Goal: Book appointment/travel/reservation

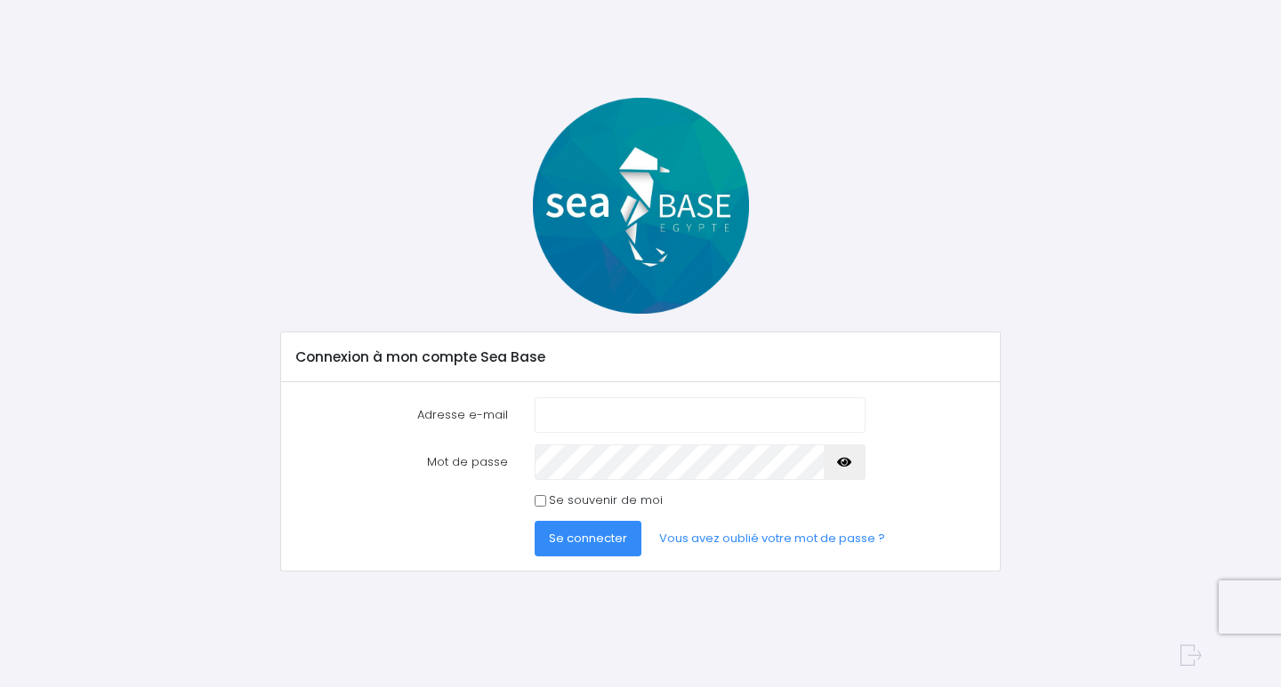
type input "[PERSON_NAME][EMAIL_ADDRESS][DOMAIN_NAME]"
click at [568, 542] on span "Se connecter" at bounding box center [588, 538] width 78 height 17
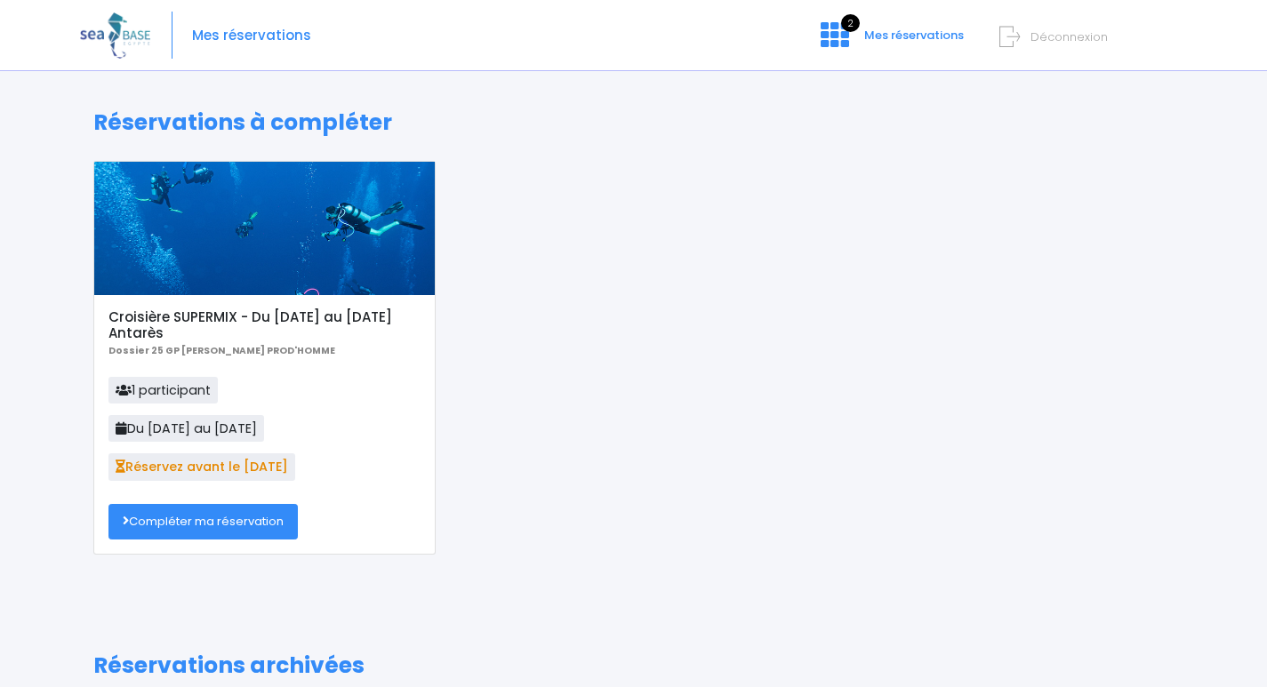
click at [192, 525] on link "Compléter ma réservation" at bounding box center [202, 522] width 189 height 36
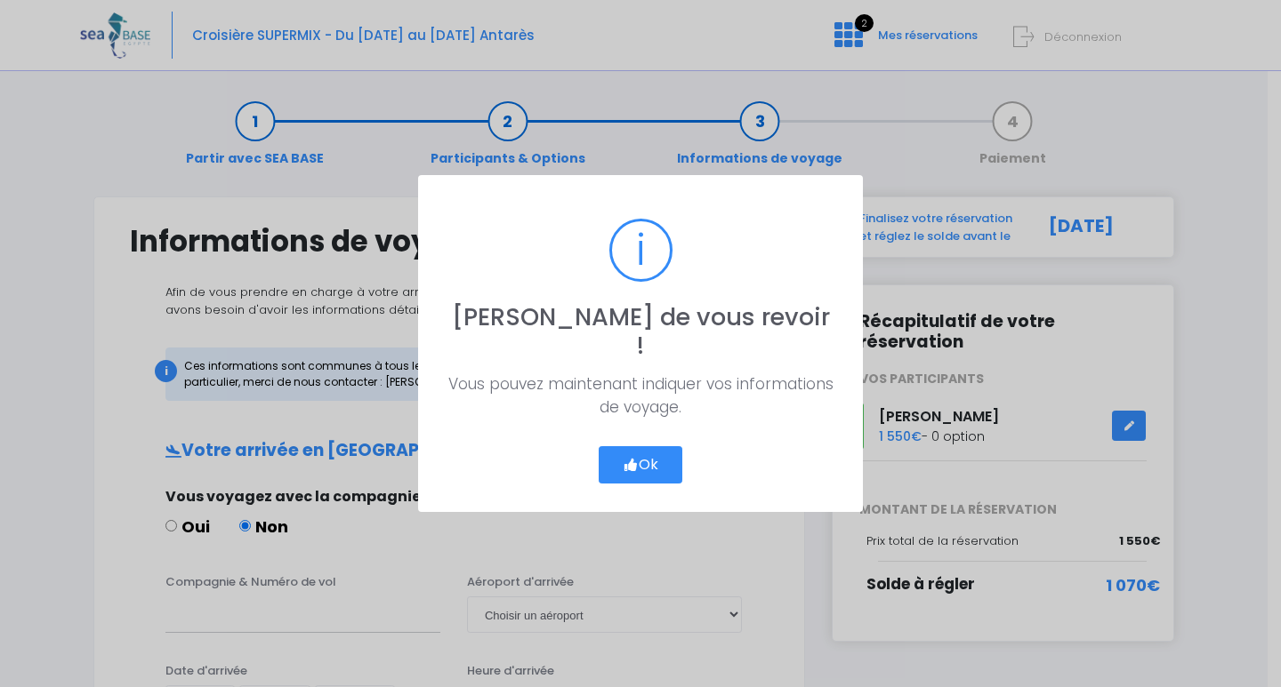
click at [635, 465] on icon "button" at bounding box center [630, 465] width 16 height 0
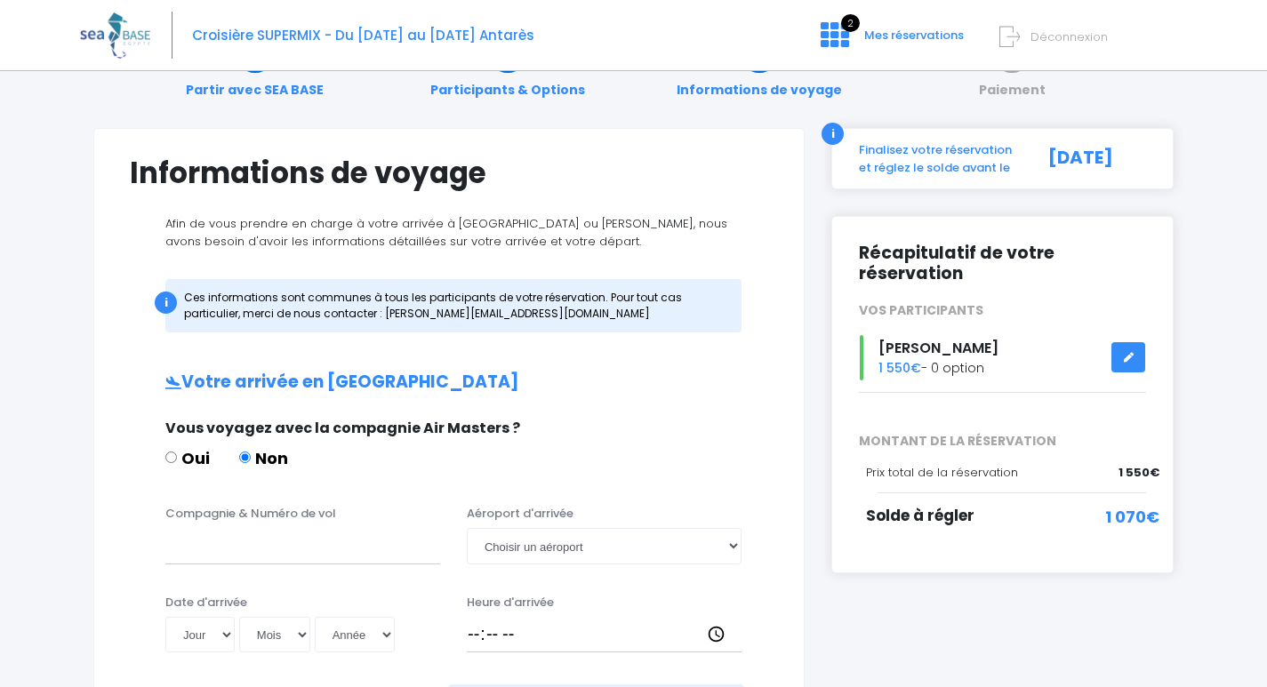
scroll to position [89, 0]
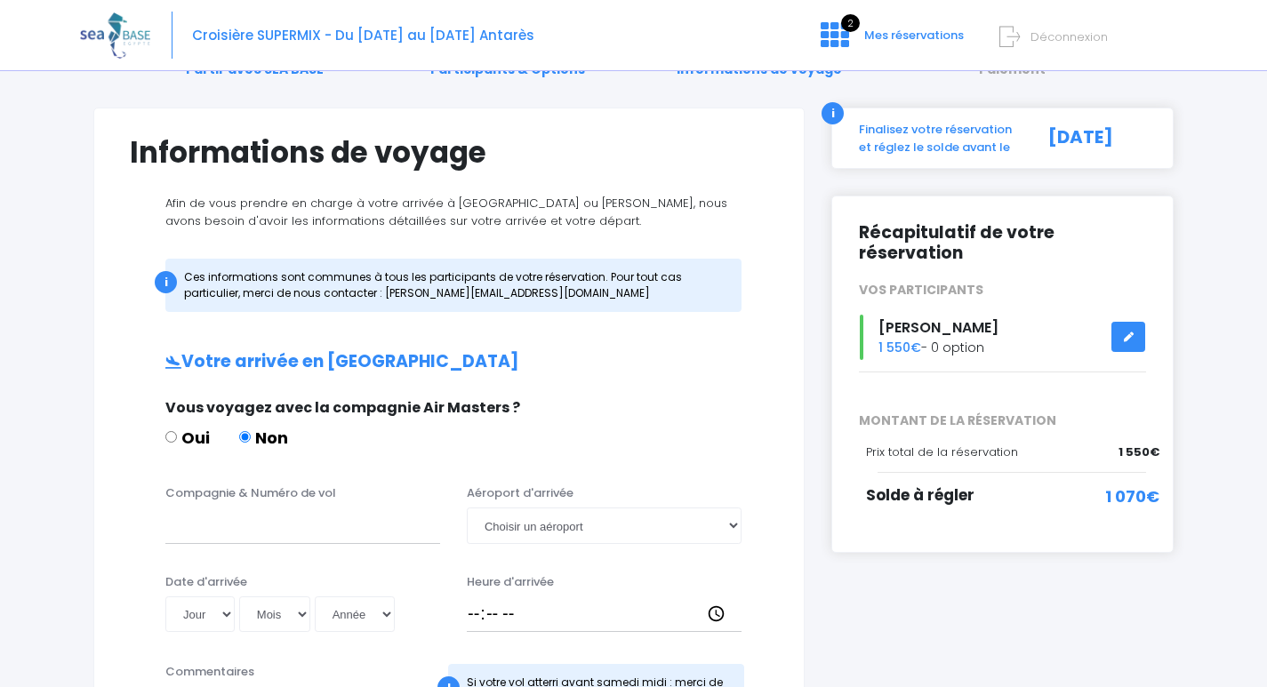
click at [173, 438] on input "Oui" at bounding box center [171, 437] width 12 height 12
radio input "true"
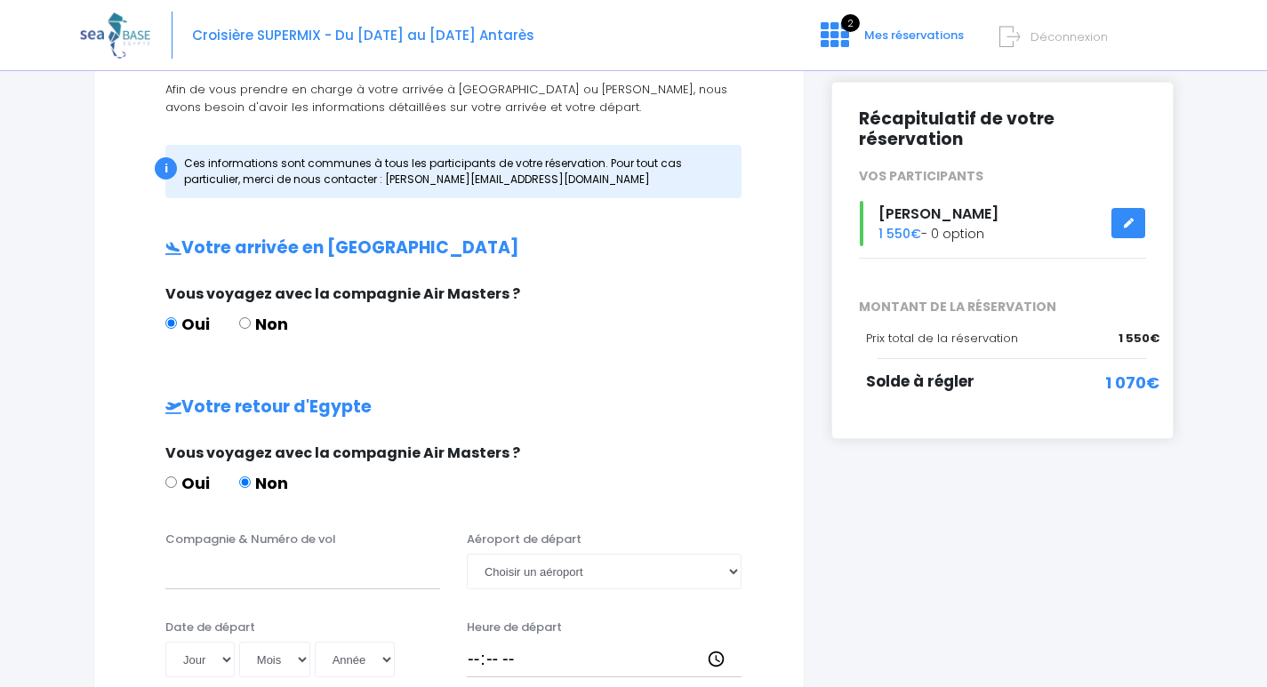
scroll to position [267, 0]
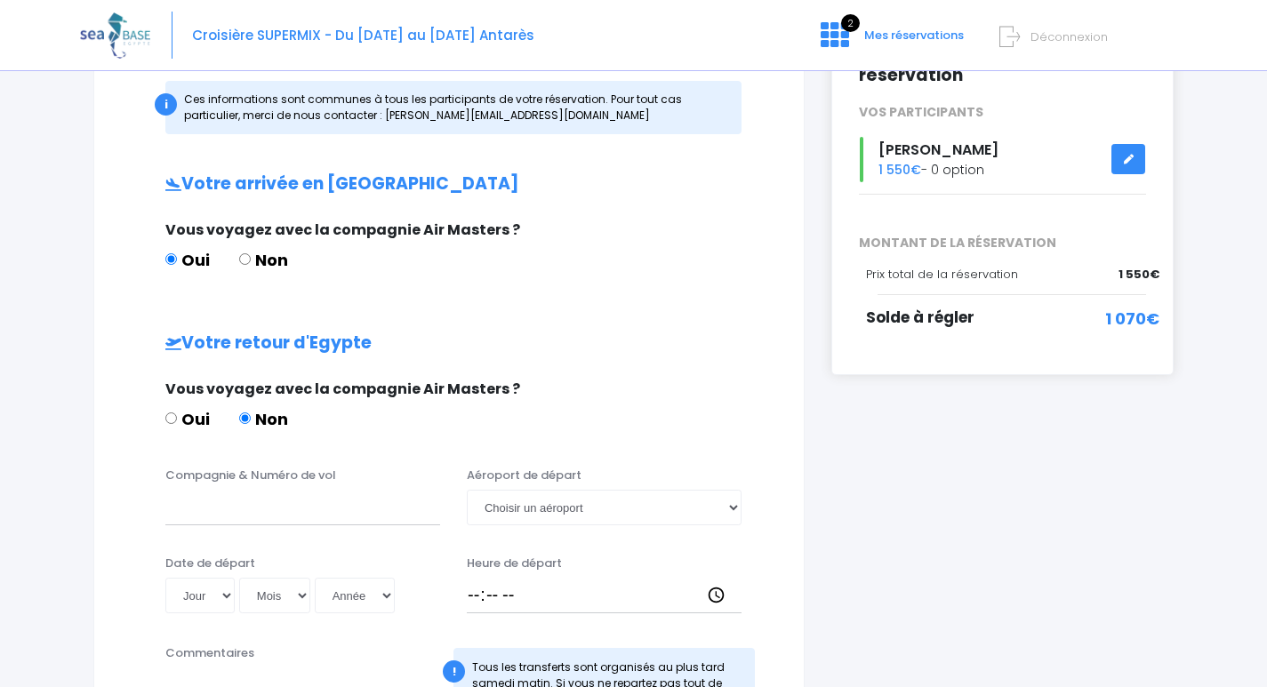
click at [173, 419] on input "Oui" at bounding box center [171, 419] width 12 height 12
radio input "true"
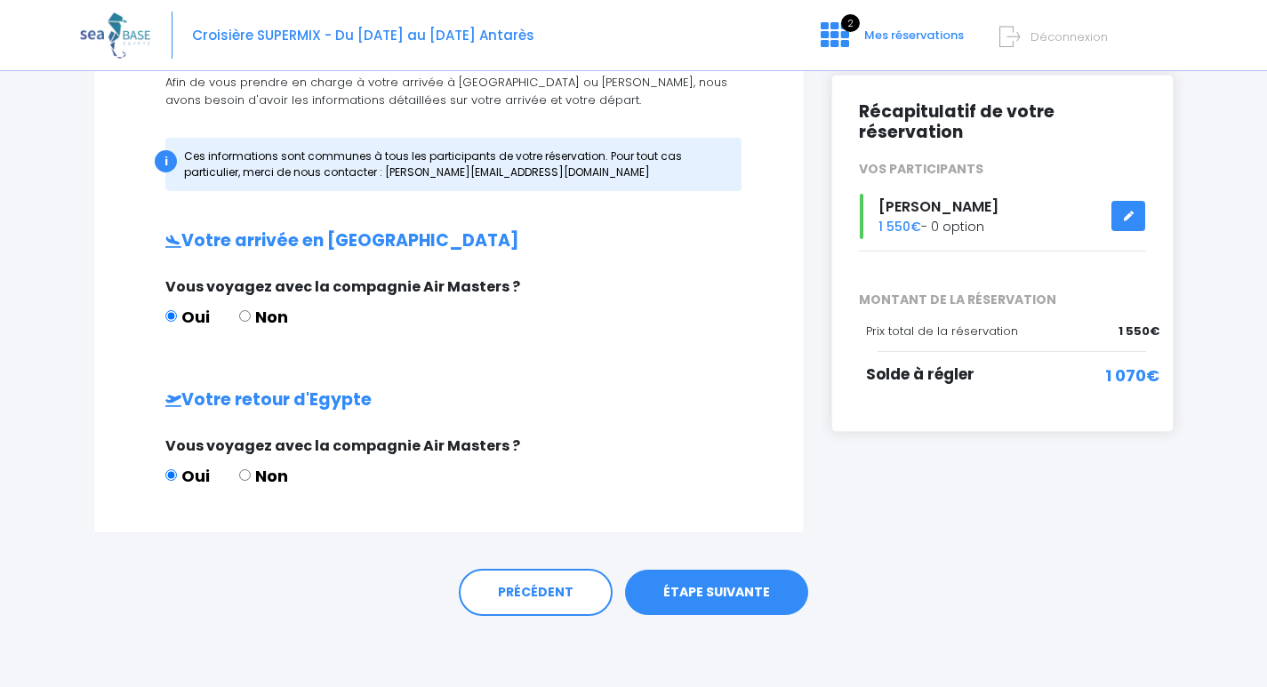
scroll to position [210, 0]
click at [701, 599] on link "ÉTAPE SUIVANTE" at bounding box center [716, 593] width 183 height 46
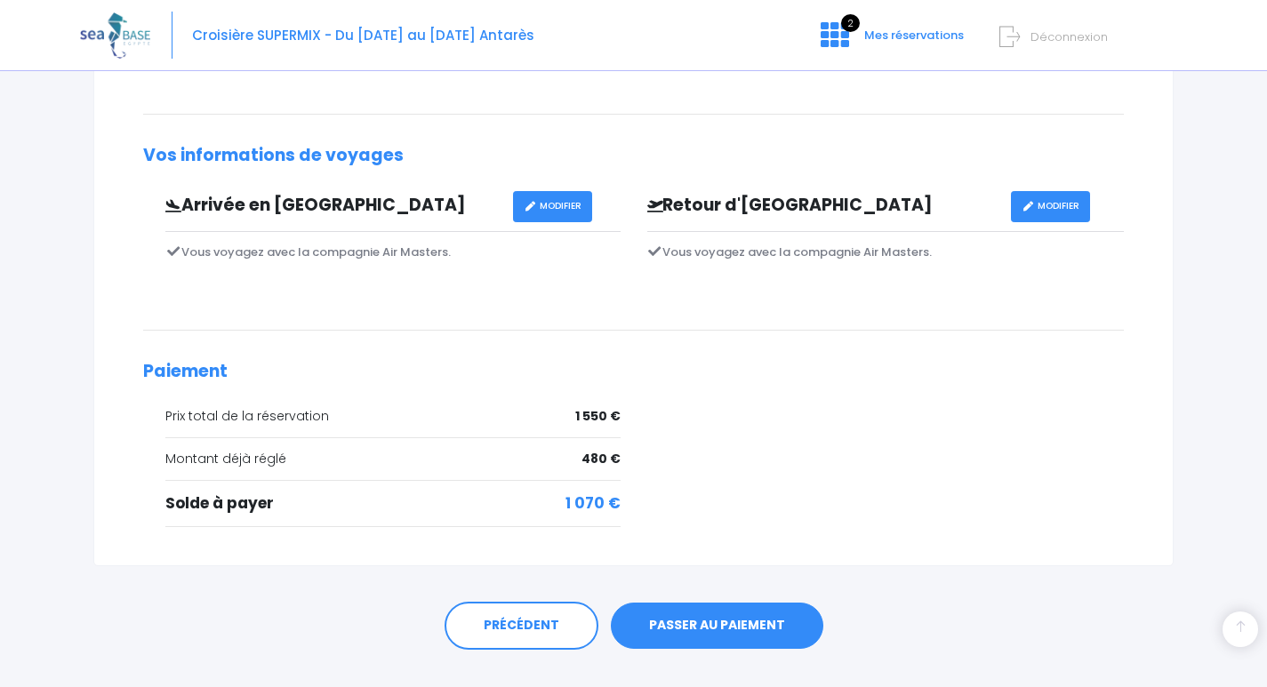
scroll to position [481, 0]
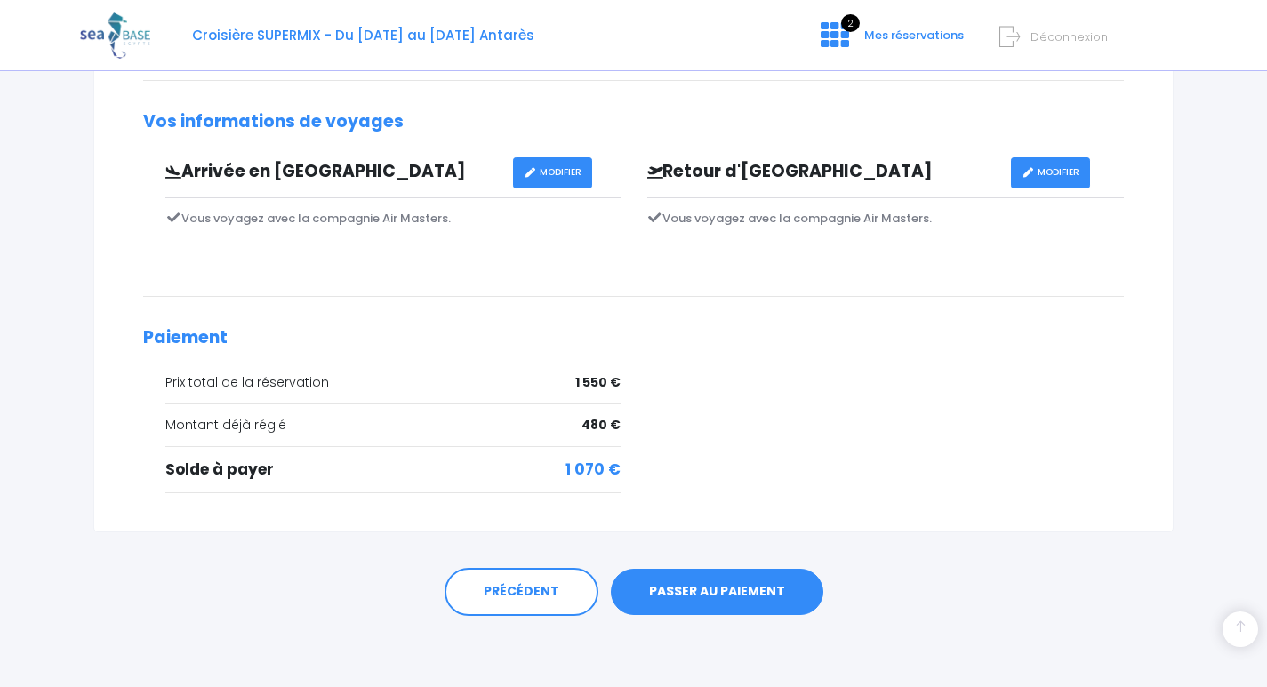
click at [694, 588] on link "PASSER AU PAIEMENT" at bounding box center [717, 592] width 213 height 46
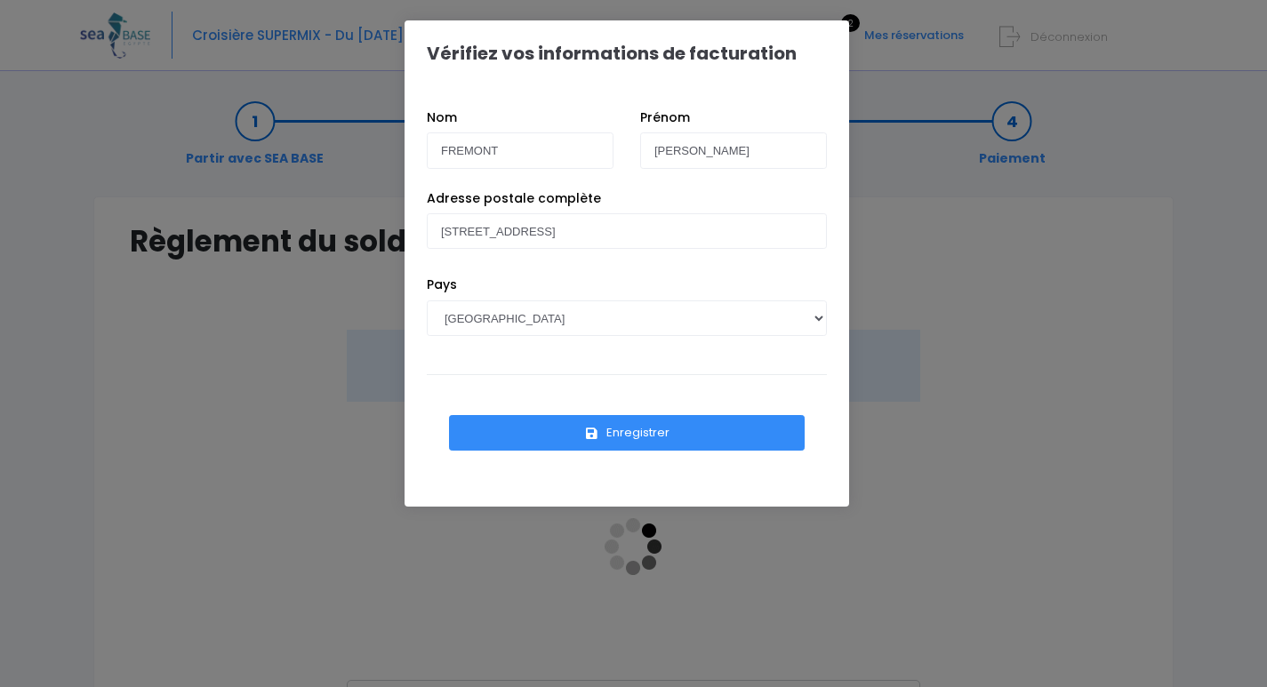
click at [607, 434] on button "Enregistrer" at bounding box center [627, 433] width 356 height 36
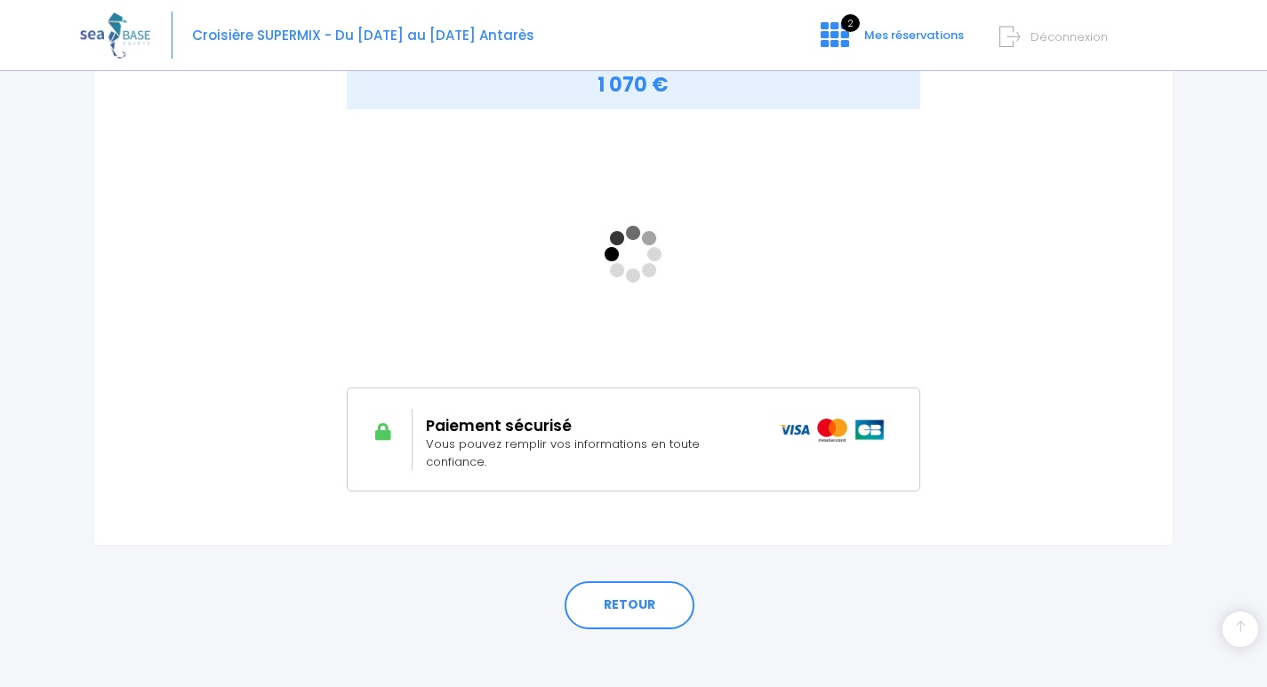
scroll to position [306, 0]
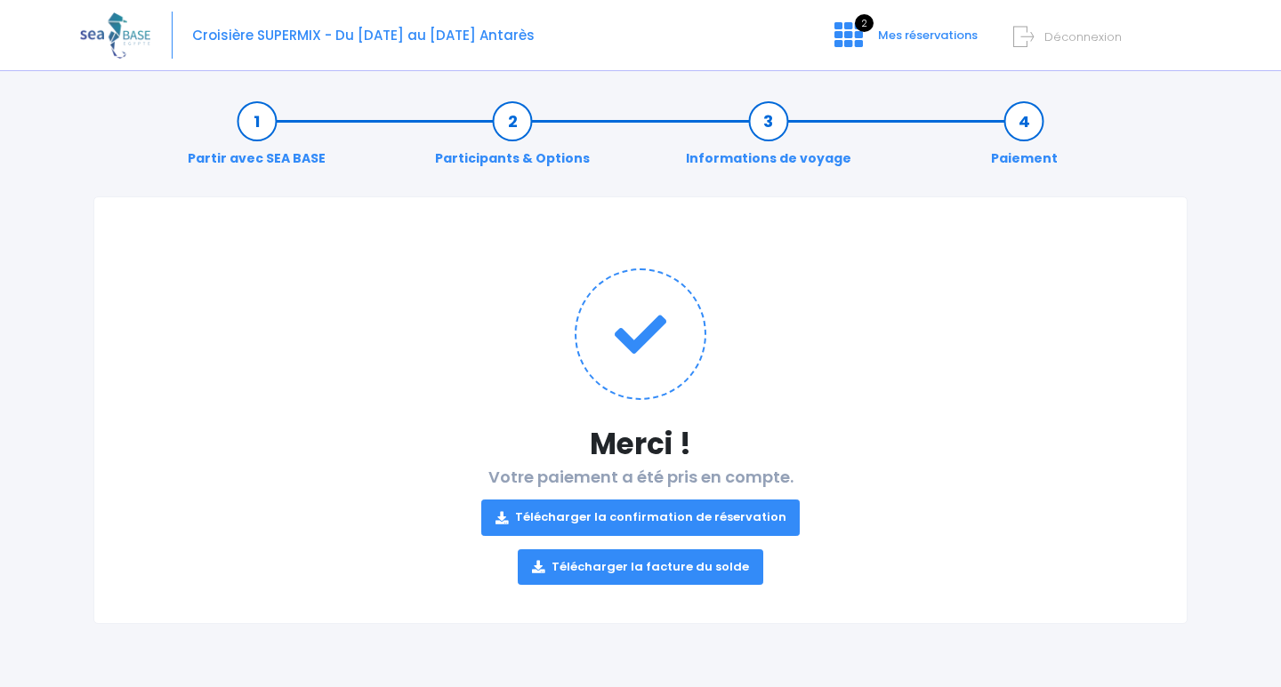
click at [626, 517] on link "Télécharger la confirmation de réservation" at bounding box center [640, 518] width 319 height 36
click at [655, 569] on link "Télécharger la facture du solde" at bounding box center [640, 568] width 245 height 36
